Goal: Task Accomplishment & Management: Use online tool/utility

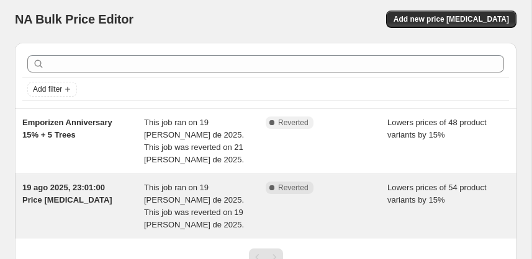
scroll to position [24, 0]
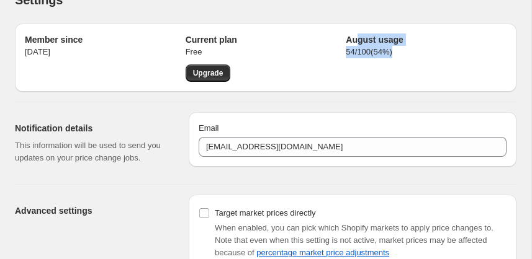
drag, startPoint x: 374, startPoint y: 40, endPoint x: 454, endPoint y: 65, distance: 83.6
click at [452, 63] on div "August usage 54 / 100 ( 54 %)" at bounding box center [426, 58] width 161 height 48
click at [454, 65] on div "August usage 54 / 100 ( 54 %)" at bounding box center [426, 58] width 161 height 48
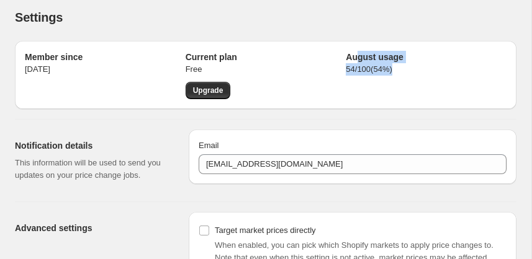
scroll to position [133, 0]
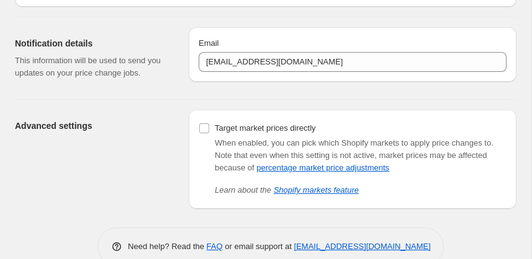
scroll to position [133, 0]
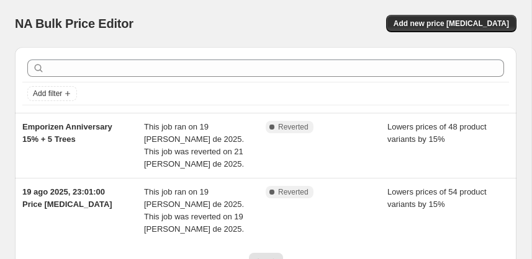
click at [479, 8] on div "NA Bulk Price Editor. This page is ready NA Bulk Price Editor Add new price [ME…" at bounding box center [266, 23] width 502 height 47
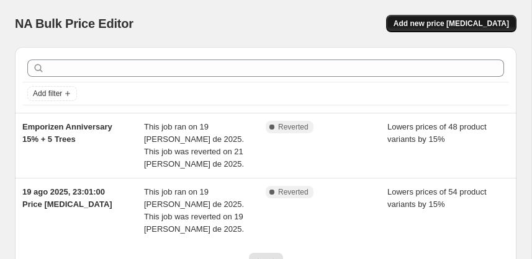
click at [462, 22] on span "Add new price [MEDICAL_DATA]" at bounding box center [451, 24] width 115 height 10
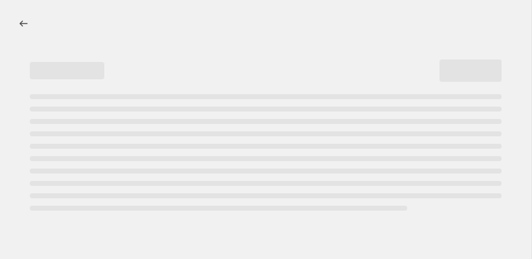
select select "percentage"
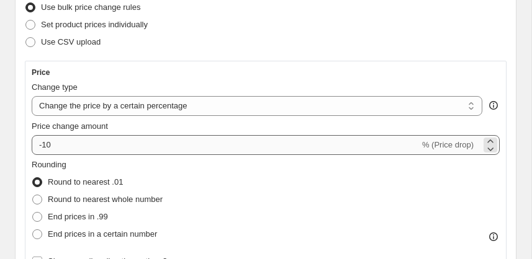
scroll to position [200, 0]
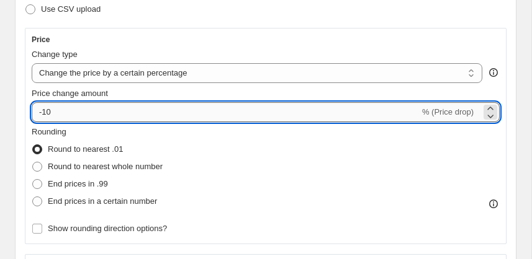
click at [81, 112] on input "-10" at bounding box center [226, 112] width 388 height 20
type input "-15"
click at [205, 29] on div "Price Change type Change the price to a certain amount Change the price by a ce…" at bounding box center [266, 136] width 482 height 217
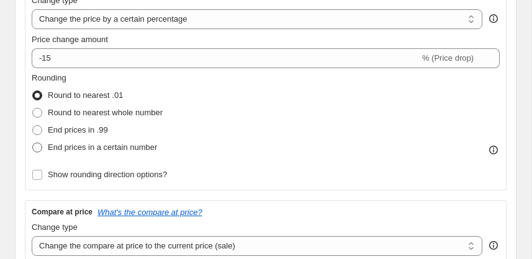
scroll to position [297, 0]
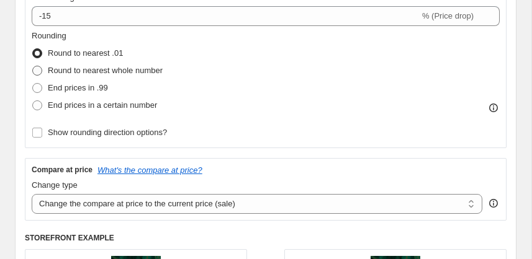
click at [96, 70] on span "Round to nearest whole number" at bounding box center [105, 70] width 115 height 9
click at [33, 66] on input "Round to nearest whole number" at bounding box center [32, 66] width 1 height 1
radio input "true"
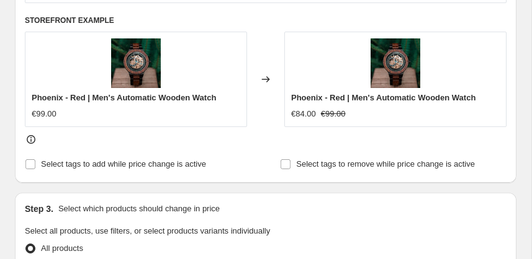
scroll to position [399, 0]
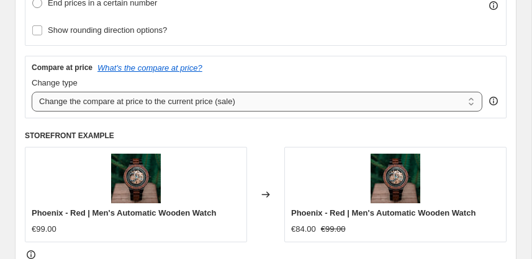
click at [221, 99] on select "Change the compare at price to the current price (sale) Change the compare at p…" at bounding box center [257, 102] width 451 height 20
click at [484, 101] on div "Change type Change the compare at price to the current price (sale) Change the …" at bounding box center [266, 94] width 468 height 35
click at [460, 97] on select "Change the compare at price to the current price (sale) Change the compare at p…" at bounding box center [257, 102] width 451 height 20
click at [457, 97] on select "Change the compare at price to the current price (sale) Change the compare at p…" at bounding box center [257, 102] width 451 height 20
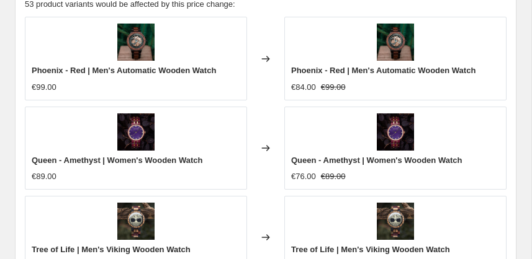
scroll to position [696, 0]
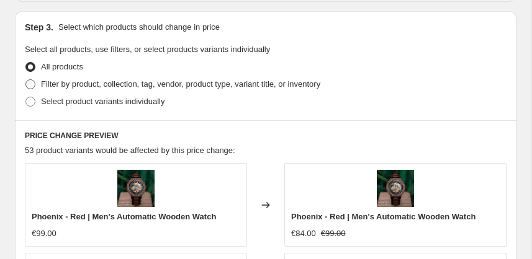
click at [76, 85] on span "Filter by product, collection, tag, vendor, product type, variant title, or inv…" at bounding box center [180, 83] width 279 height 9
click at [26, 80] on input "Filter by product, collection, tag, vendor, product type, variant title, or inv…" at bounding box center [25, 79] width 1 height 1
radio input "true"
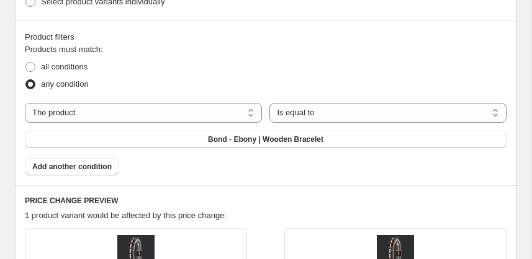
scroll to position [685, 0]
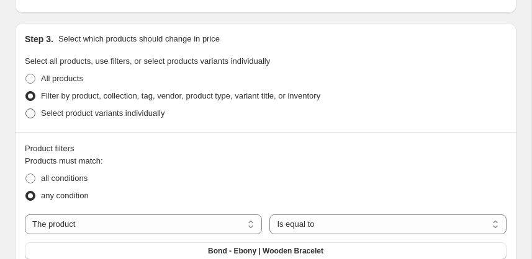
click at [68, 115] on span "Select product variants individually" at bounding box center [103, 113] width 124 height 9
click at [26, 109] on input "Select product variants individually" at bounding box center [25, 109] width 1 height 1
radio input "true"
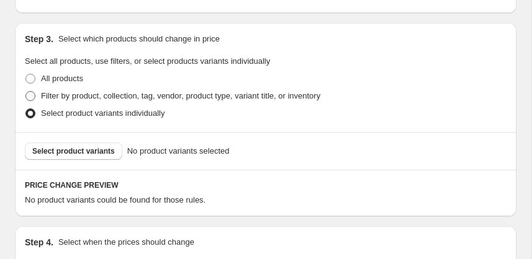
click at [61, 88] on label "Filter by product, collection, tag, vendor, product type, variant title, or inv…" at bounding box center [172, 96] width 295 height 17
click at [26, 91] on input "Filter by product, collection, tag, vendor, product type, variant title, or inv…" at bounding box center [25, 91] width 1 height 1
radio input "true"
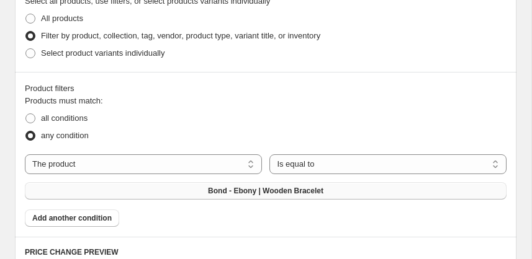
scroll to position [762, 0]
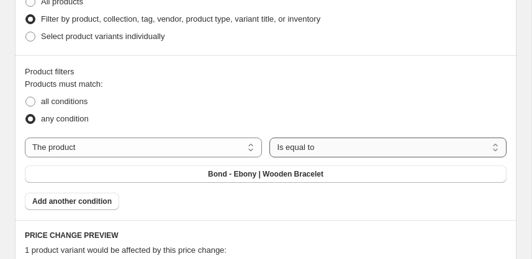
click at [318, 148] on select "Is equal to Is not equal to" at bounding box center [387, 148] width 237 height 20
click at [151, 154] on select "The product The product's collection The product's tag The product's vendor The…" at bounding box center [143, 148] width 237 height 20
click at [151, 148] on select "The product The product's collection The product's tag The product's vendor The…" at bounding box center [143, 148] width 237 height 20
click at [320, 86] on fieldset "Products must match: all conditions any condition" at bounding box center [266, 103] width 482 height 50
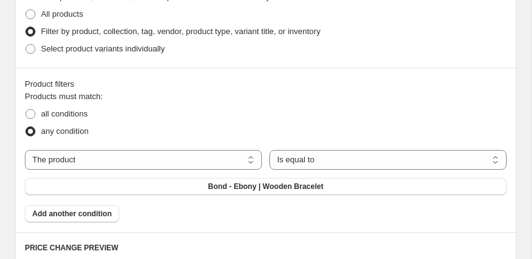
scroll to position [716, 0]
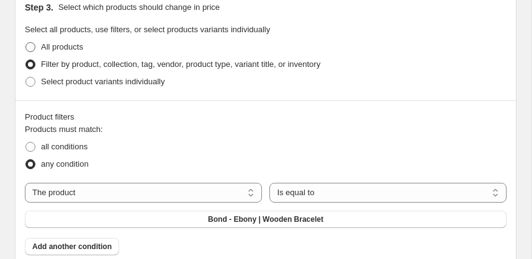
click at [35, 48] on span at bounding box center [30, 47] width 10 height 10
click at [26, 43] on input "All products" at bounding box center [25, 42] width 1 height 1
radio input "true"
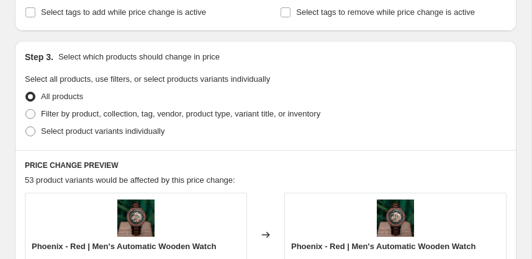
scroll to position [652, 0]
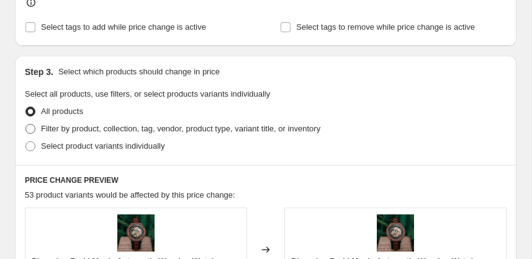
click at [57, 128] on span "Filter by product, collection, tag, vendor, product type, variant title, or inv…" at bounding box center [180, 128] width 279 height 9
click at [26, 125] on input "Filter by product, collection, tag, vendor, product type, variant title, or inv…" at bounding box center [25, 124] width 1 height 1
radio input "true"
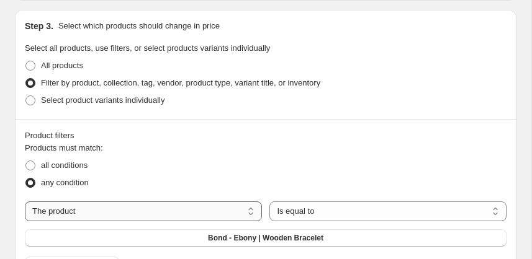
scroll to position [719, 0]
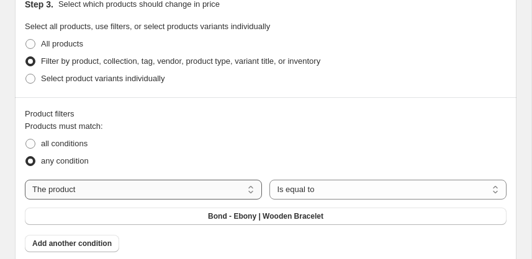
click at [97, 185] on select "The product The product's collection The product's tag The product's vendor The…" at bounding box center [143, 190] width 237 height 20
select select "collection"
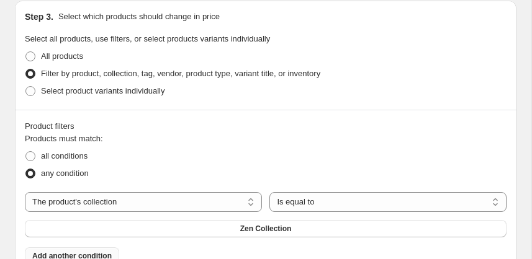
click at [100, 251] on span "Add another condition" at bounding box center [71, 256] width 79 height 10
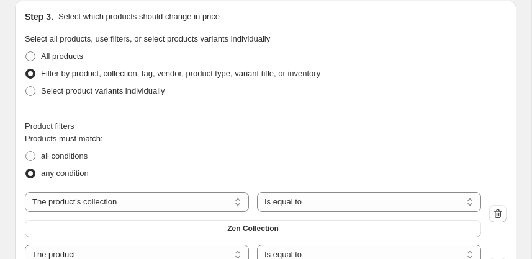
scroll to position [732, 0]
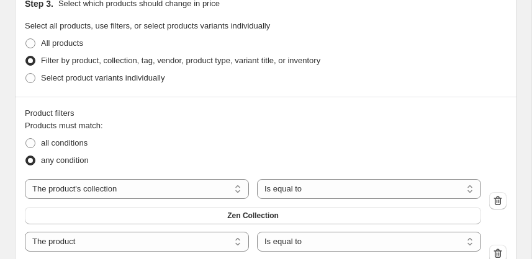
click at [273, 209] on div "The product The product's collection The product's tag The product's vendor The…" at bounding box center [266, 228] width 482 height 98
click at [279, 207] on button "Zen Collection" at bounding box center [253, 215] width 456 height 17
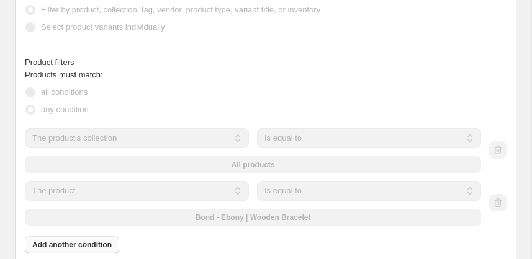
scroll to position [801, 0]
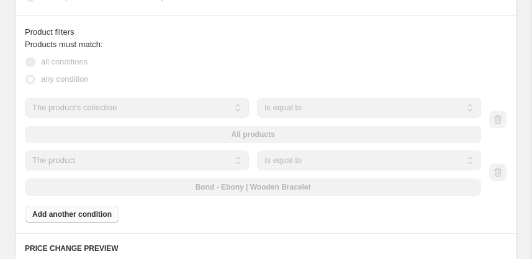
click at [495, 170] on div at bounding box center [497, 173] width 17 height 19
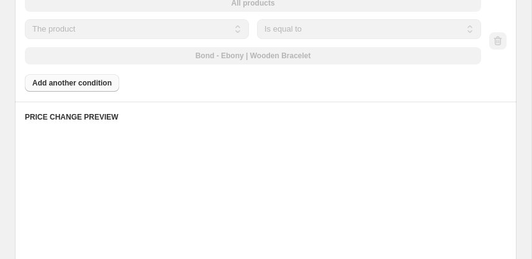
scroll to position [791, 0]
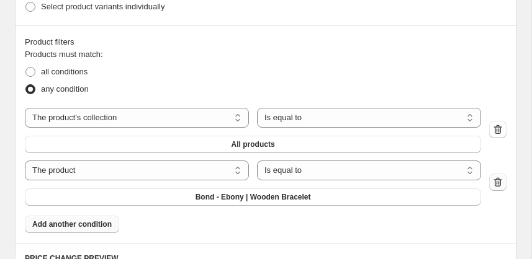
click at [497, 180] on icon "button" at bounding box center [498, 182] width 12 height 12
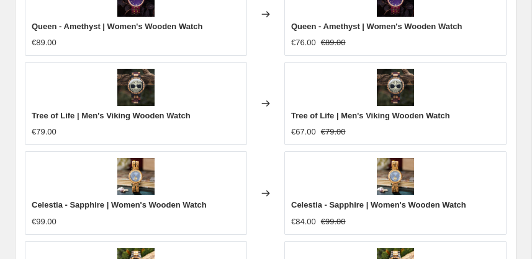
scroll to position [1456, 0]
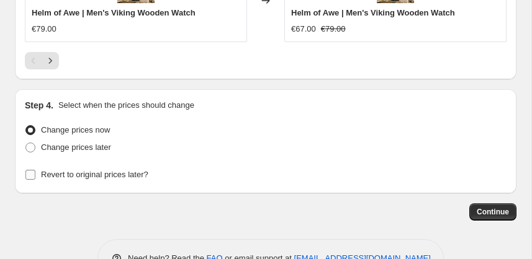
click at [102, 175] on span "Revert to original prices later?" at bounding box center [94, 175] width 107 height 12
click at [35, 175] on input "Revert to original prices later?" at bounding box center [30, 175] width 10 height 10
checkbox input "true"
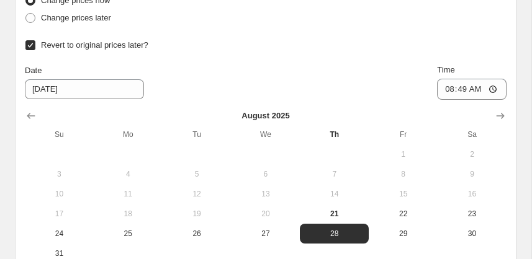
scroll to position [1588, 0]
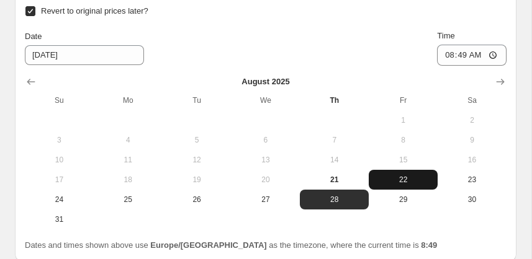
click at [389, 176] on span "22" at bounding box center [403, 180] width 59 height 10
type input "[DATE]"
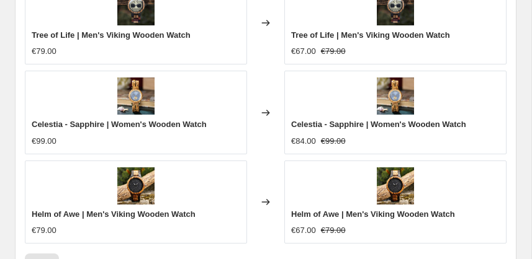
scroll to position [1688, 0]
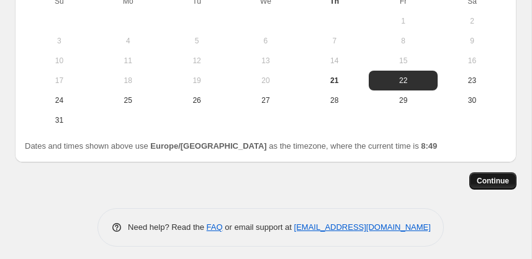
click at [496, 179] on span "Continue" at bounding box center [493, 181] width 32 height 10
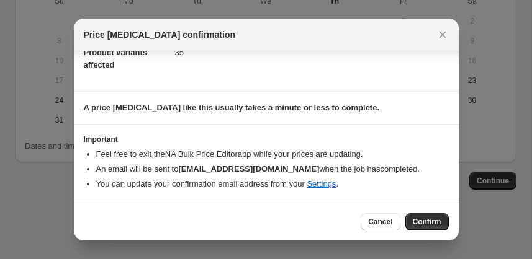
scroll to position [158, 0]
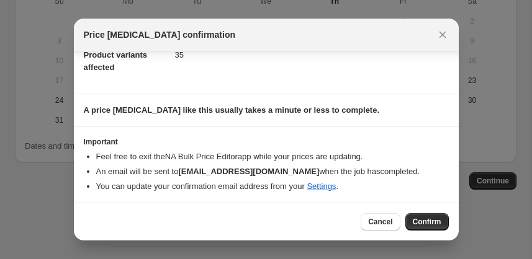
click at [424, 217] on button "Confirm" at bounding box center [426, 222] width 43 height 17
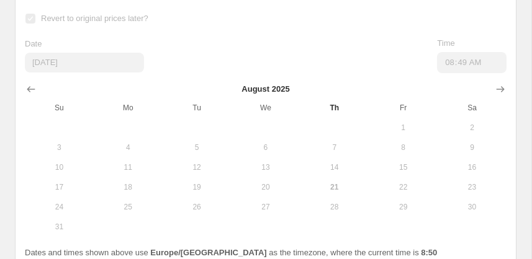
scroll to position [1720, 0]
